Goal: Contribute content: Add original content to the website for others to see

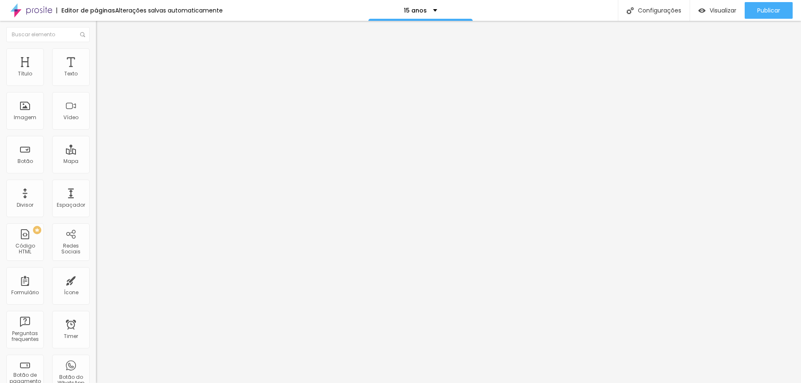
click at [96, 72] on span "Trocar imagem" at bounding box center [118, 68] width 45 height 7
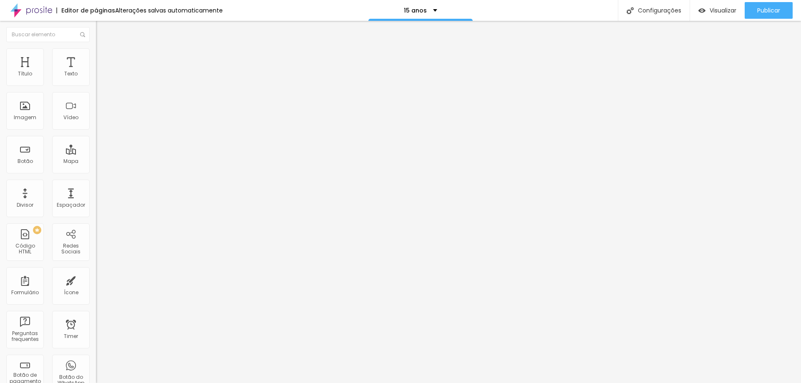
click at [96, 72] on span "Trocar imagem" at bounding box center [118, 68] width 45 height 7
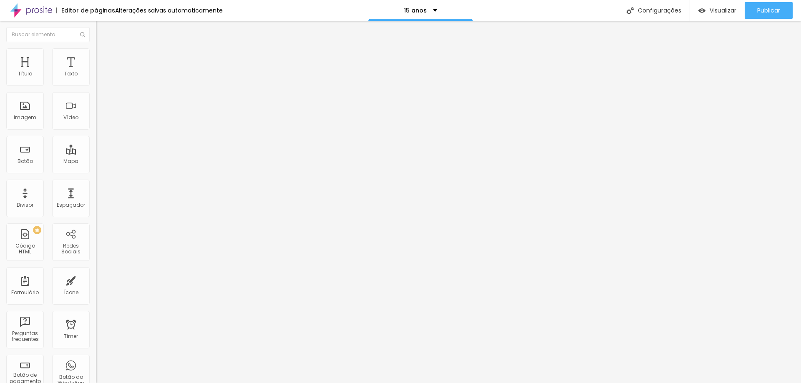
click at [96, 72] on span "Trocar imagem" at bounding box center [118, 68] width 45 height 7
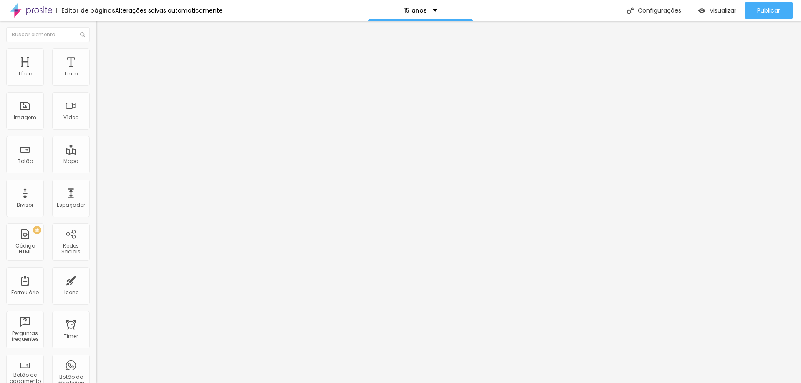
click at [96, 72] on span "Trocar imagem" at bounding box center [118, 68] width 45 height 7
click at [763, 13] on span "Publicar" at bounding box center [768, 10] width 23 height 7
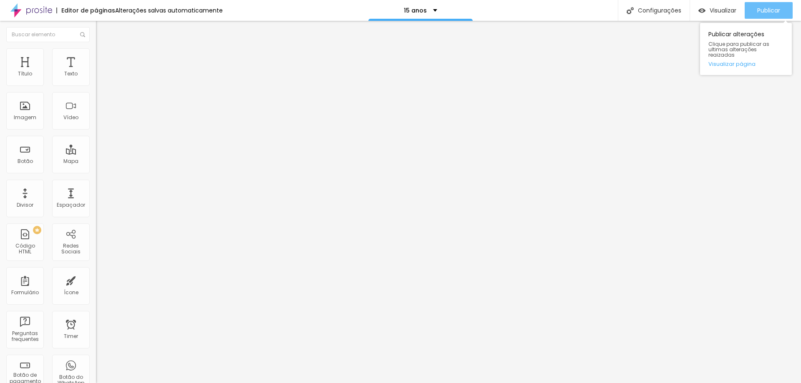
click at [777, 10] on span "Publicar" at bounding box center [768, 10] width 23 height 7
click at [771, 8] on span "Publicar" at bounding box center [768, 10] width 23 height 7
click at [771, 12] on span "Publicar" at bounding box center [768, 10] width 23 height 7
click at [753, 5] on button "Publicar" at bounding box center [768, 10] width 48 height 17
click at [775, 10] on span "Publicar" at bounding box center [768, 10] width 23 height 7
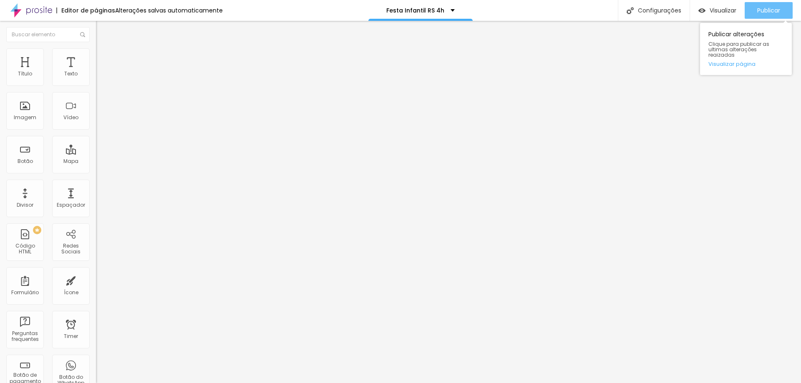
click at [761, 12] on span "Publicar" at bounding box center [768, 10] width 23 height 7
click at [761, 15] on div "Publicar" at bounding box center [768, 10] width 23 height 17
click at [770, 12] on span "Publicar" at bounding box center [768, 10] width 23 height 7
click at [775, 10] on span "Publicar" at bounding box center [768, 10] width 23 height 7
click at [754, 11] on button "Publicar" at bounding box center [768, 10] width 48 height 17
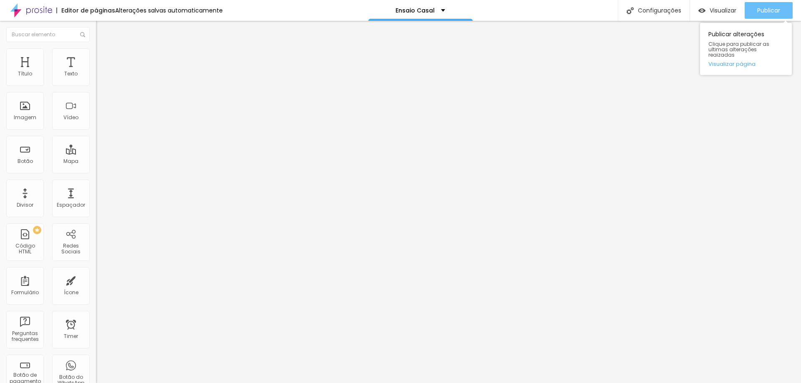
click at [753, 10] on button "Publicar" at bounding box center [768, 10] width 48 height 17
click at [764, 10] on span "Publicar" at bounding box center [768, 10] width 23 height 7
click at [773, 10] on span "Publicar" at bounding box center [768, 10] width 23 height 7
click at [764, 14] on span "Publicar" at bounding box center [768, 10] width 23 height 7
click at [764, 10] on span "Publicar" at bounding box center [768, 10] width 23 height 7
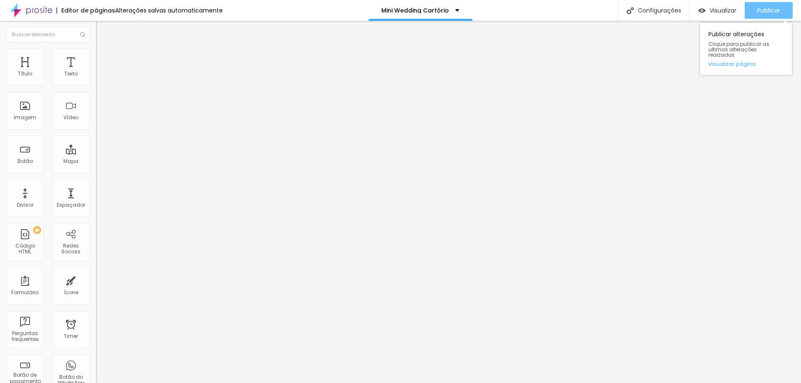
click at [765, 4] on div "Publicar" at bounding box center [768, 10] width 23 height 17
click at [768, 16] on div "Publicar" at bounding box center [768, 10] width 23 height 17
click at [765, 12] on span "Publicar" at bounding box center [768, 10] width 23 height 7
click at [759, 10] on span "Publicar" at bounding box center [768, 10] width 23 height 7
click at [769, 13] on span "Publicar" at bounding box center [768, 10] width 23 height 7
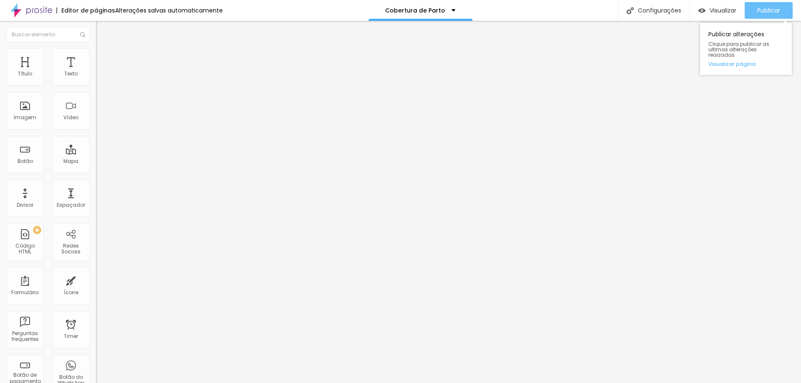
click at [759, 8] on span "Publicar" at bounding box center [768, 10] width 23 height 7
click at [767, 8] on span "Publicar" at bounding box center [768, 10] width 23 height 7
click at [776, 7] on span "Publicar" at bounding box center [768, 10] width 23 height 7
click at [769, 15] on div "Publicar" at bounding box center [768, 10] width 23 height 17
click at [772, 11] on span "Publicar" at bounding box center [768, 10] width 23 height 7
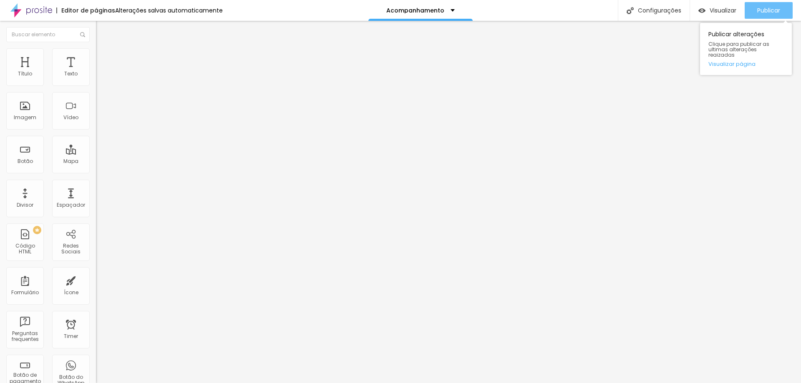
click at [767, 9] on span "Publicar" at bounding box center [768, 10] width 23 height 7
click at [766, 9] on span "Publicar" at bounding box center [768, 10] width 23 height 7
click at [762, 17] on div "Publicar" at bounding box center [768, 10] width 23 height 17
click at [762, 16] on div "Publicar" at bounding box center [768, 10] width 23 height 17
click at [779, 8] on span "Publicar" at bounding box center [768, 10] width 23 height 7
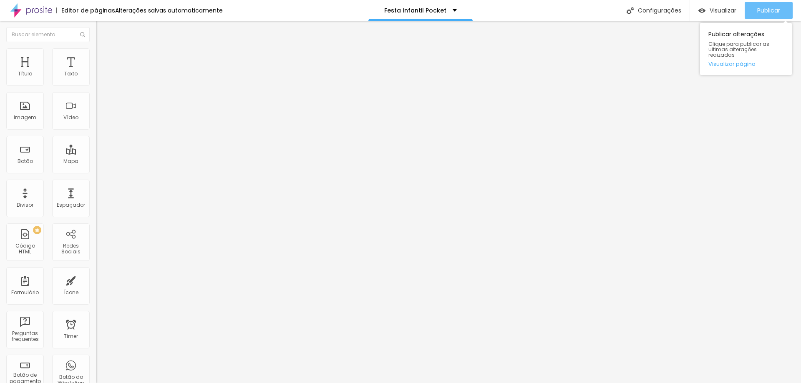
click at [757, 7] on span "Publicar" at bounding box center [768, 10] width 23 height 7
click at [754, 13] on button "Publicar" at bounding box center [768, 10] width 48 height 17
click at [771, 14] on span "Publicar" at bounding box center [768, 10] width 23 height 7
click at [751, 8] on button "Publicar" at bounding box center [768, 10] width 48 height 17
click at [751, 3] on button "Publicar" at bounding box center [768, 10] width 48 height 17
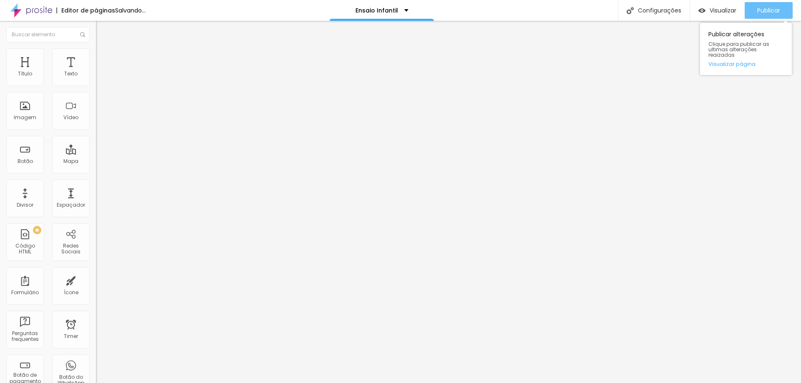
click at [766, 6] on div "Publicar" at bounding box center [768, 10] width 23 height 17
click at [757, 11] on span "Publicar" at bounding box center [768, 10] width 23 height 7
